Goal: Information Seeking & Learning: Learn about a topic

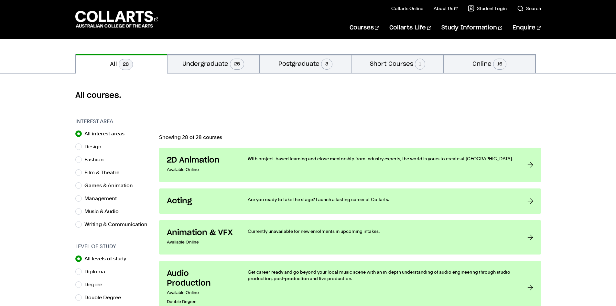
click at [108, 195] on label "Management" at bounding box center [103, 198] width 38 height 9
click at [82, 195] on input "Management" at bounding box center [78, 198] width 6 height 6
radio input "true"
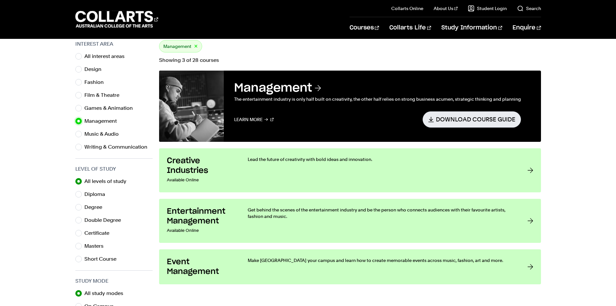
scroll to position [259, 0]
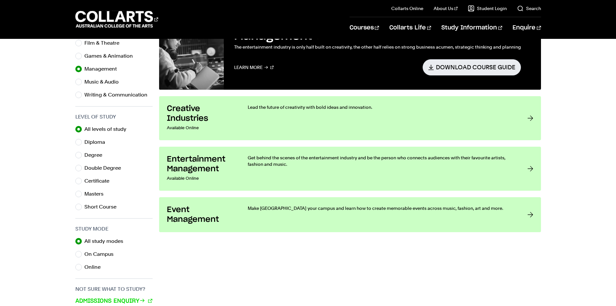
click at [329, 211] on div "Make [GEOGRAPHIC_DATA] your campus and learn how to create memorable events acr…" at bounding box center [381, 214] width 267 height 19
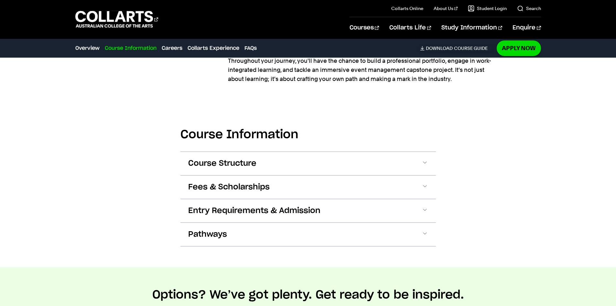
scroll to position [647, 0]
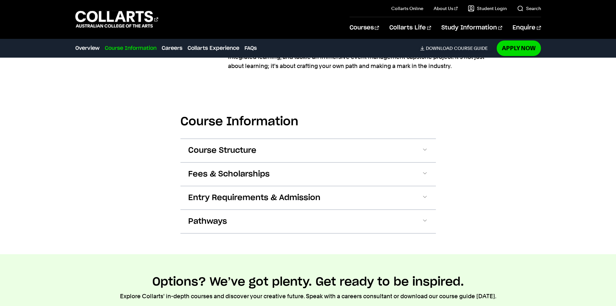
click at [426, 194] on span at bounding box center [425, 197] width 6 height 8
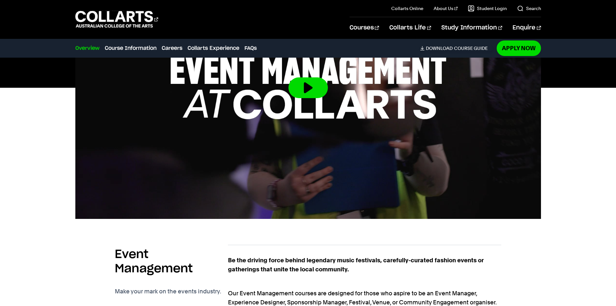
scroll to position [257, 0]
